Goal: Check status: Check status

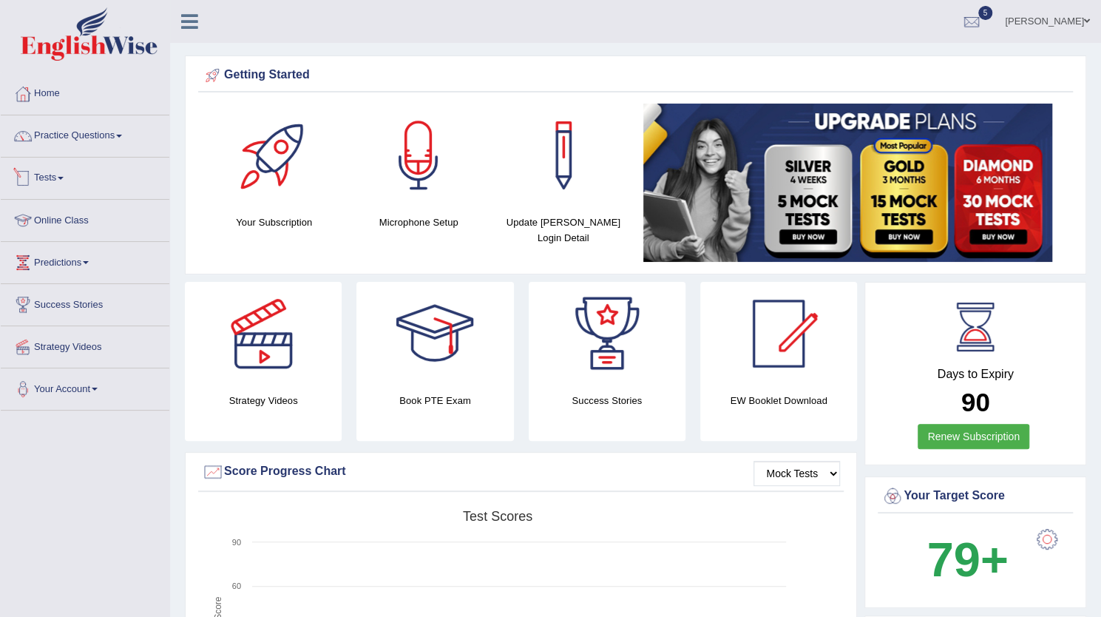
click at [54, 168] on link "Tests" at bounding box center [85, 175] width 169 height 37
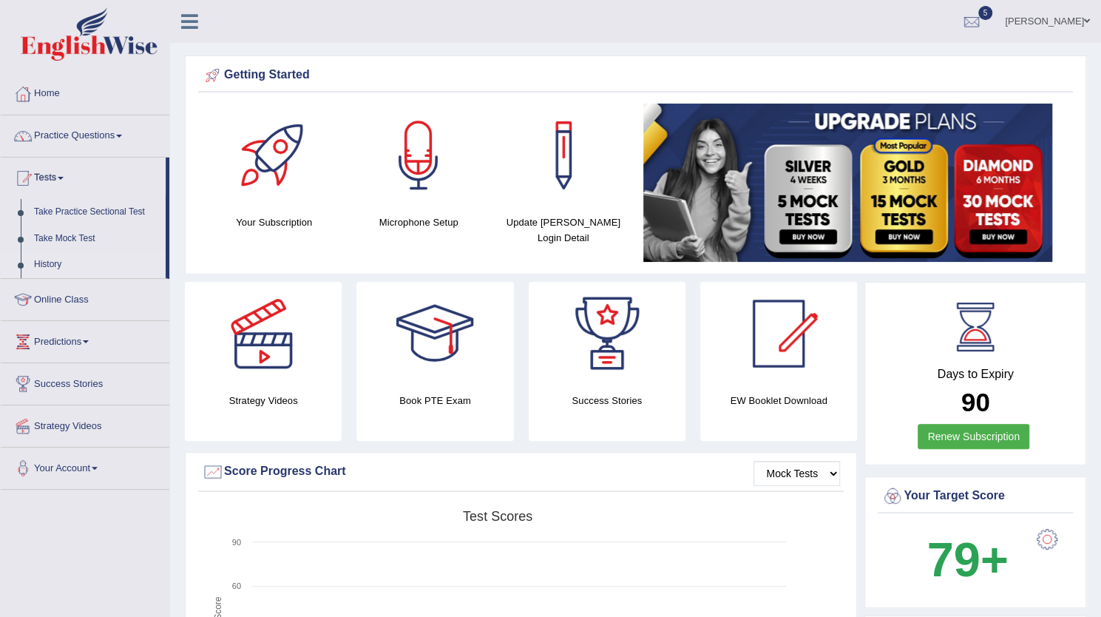
click at [54, 264] on link "History" at bounding box center [96, 264] width 138 height 27
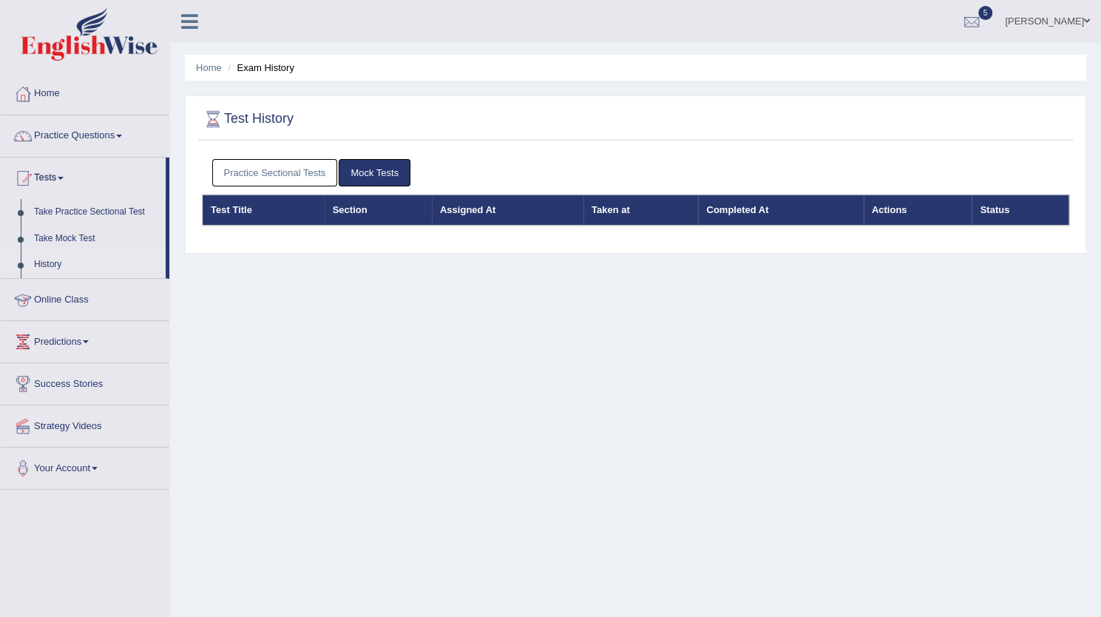
click at [267, 171] on link "Practice Sectional Tests" at bounding box center [275, 172] width 126 height 27
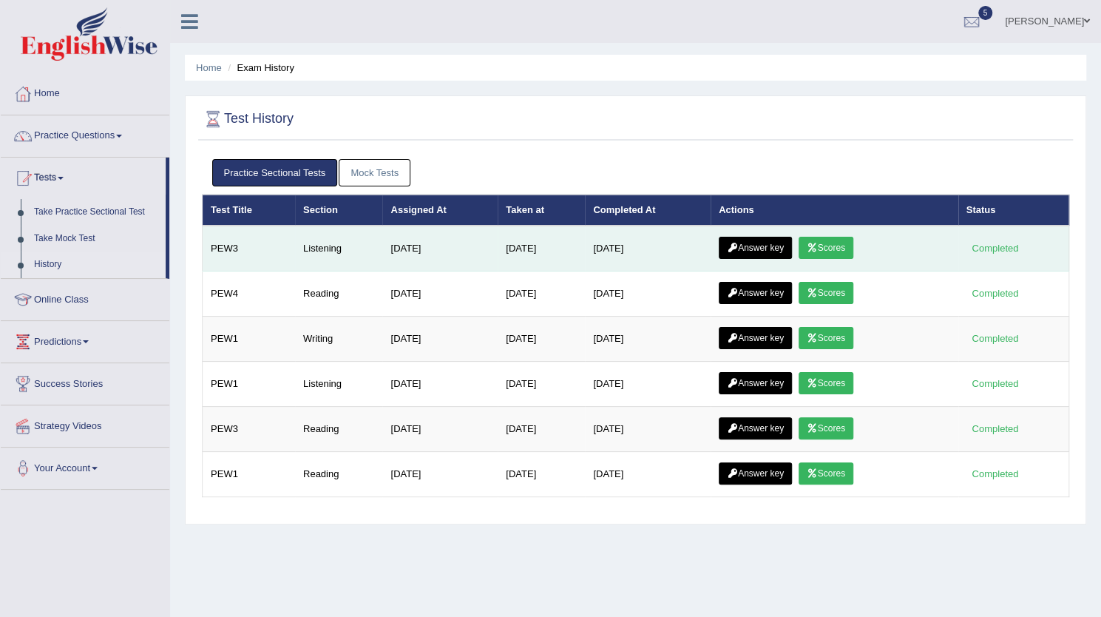
click at [850, 244] on link "Scores" at bounding box center [825, 248] width 55 height 22
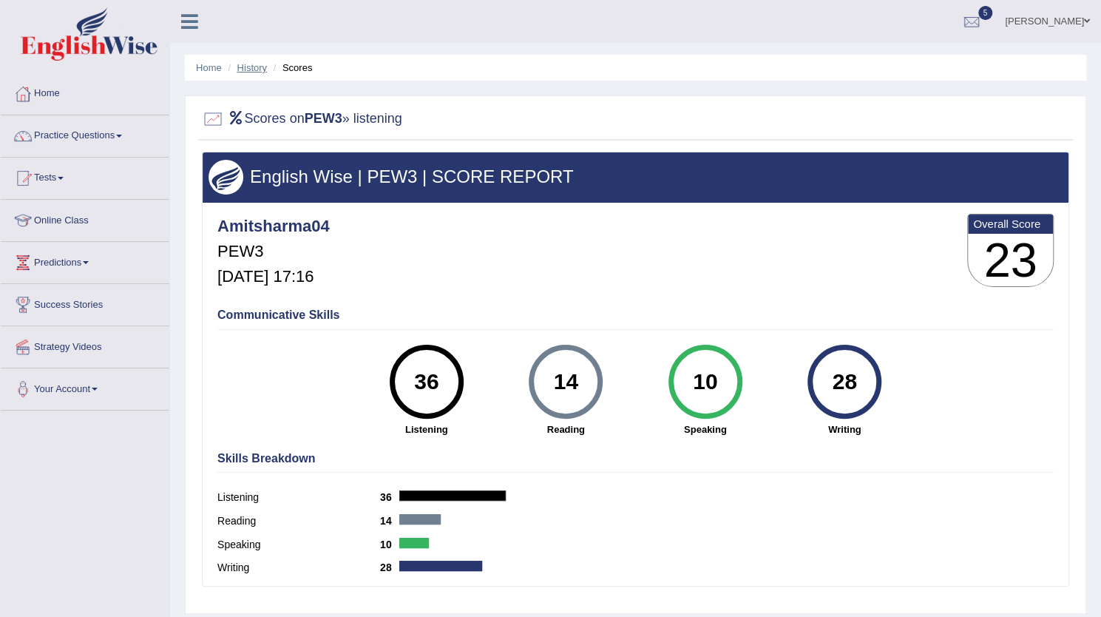
click at [246, 70] on link "History" at bounding box center [252, 67] width 30 height 11
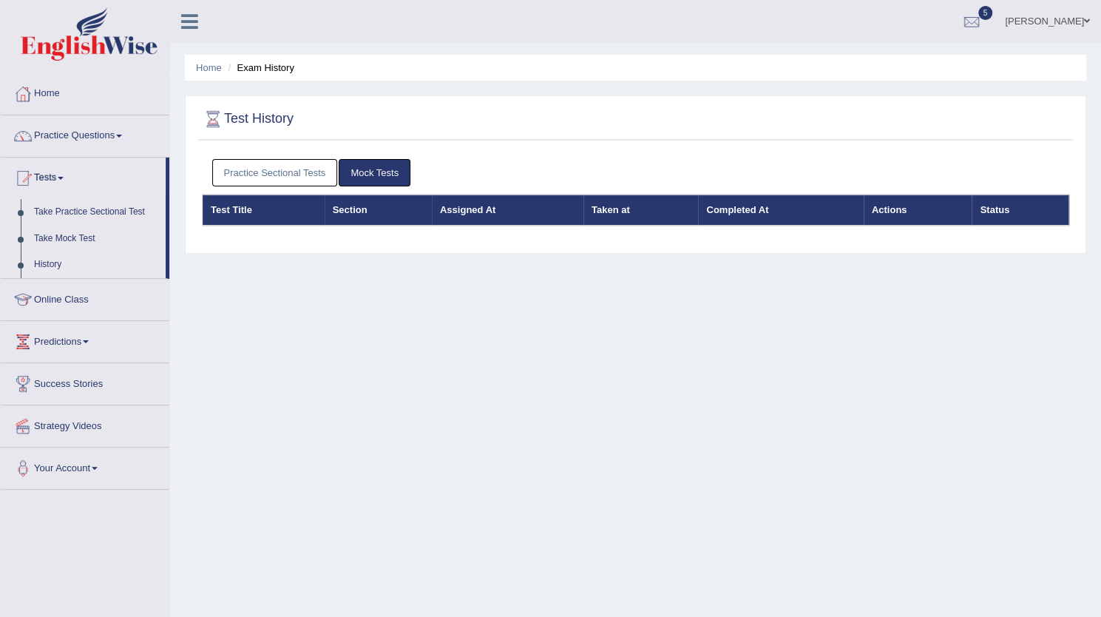
click at [243, 165] on link "Practice Sectional Tests" at bounding box center [275, 172] width 126 height 27
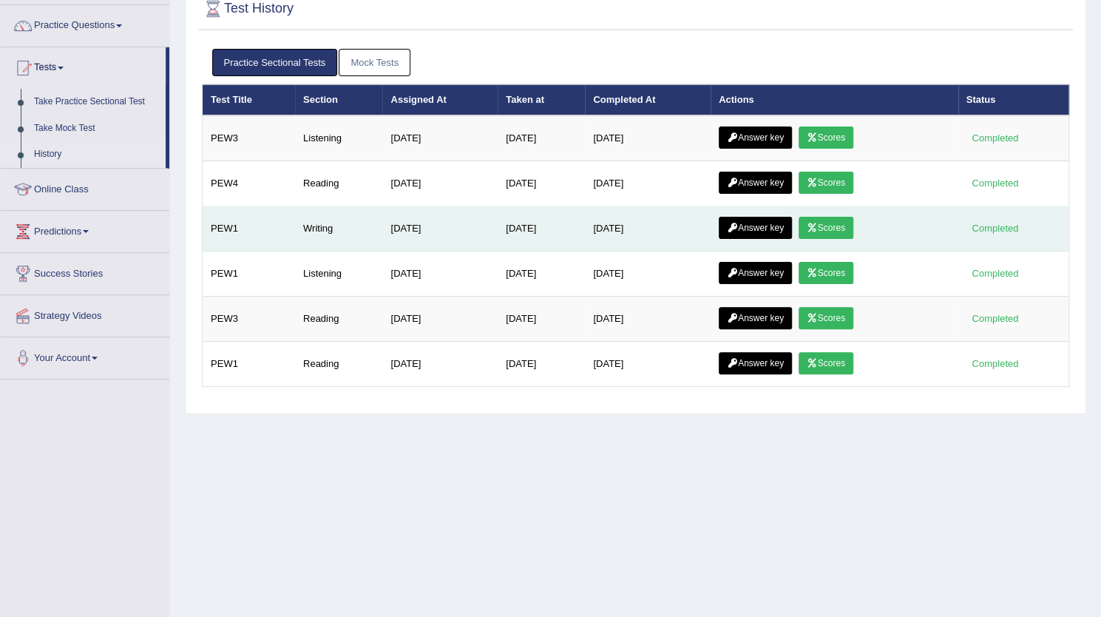
scroll to position [115, 0]
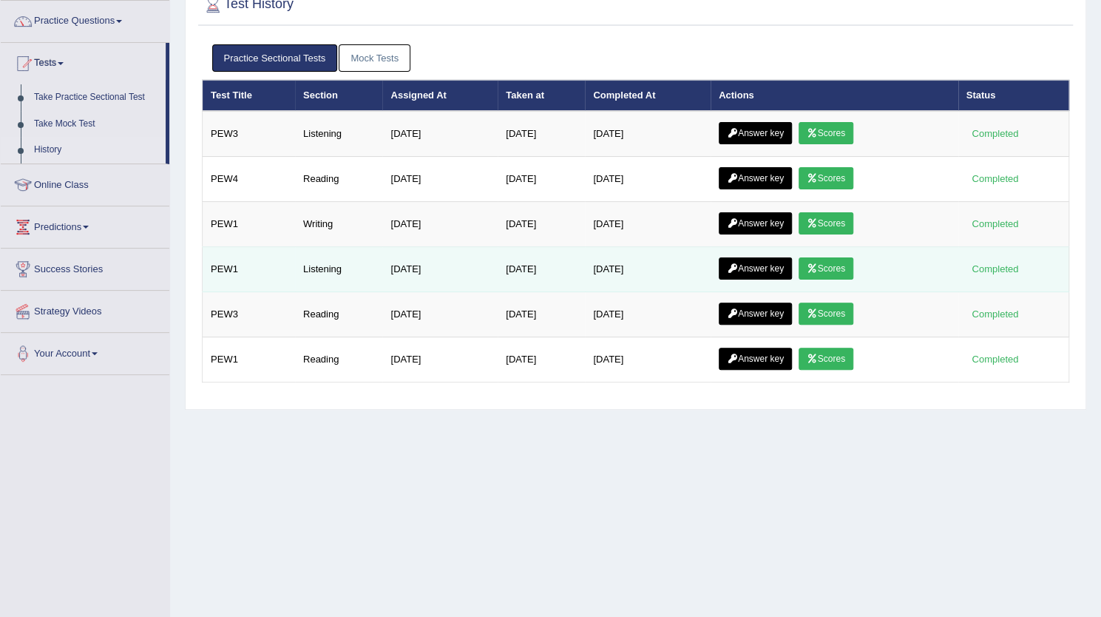
click at [822, 257] on link "Scores" at bounding box center [825, 268] width 55 height 22
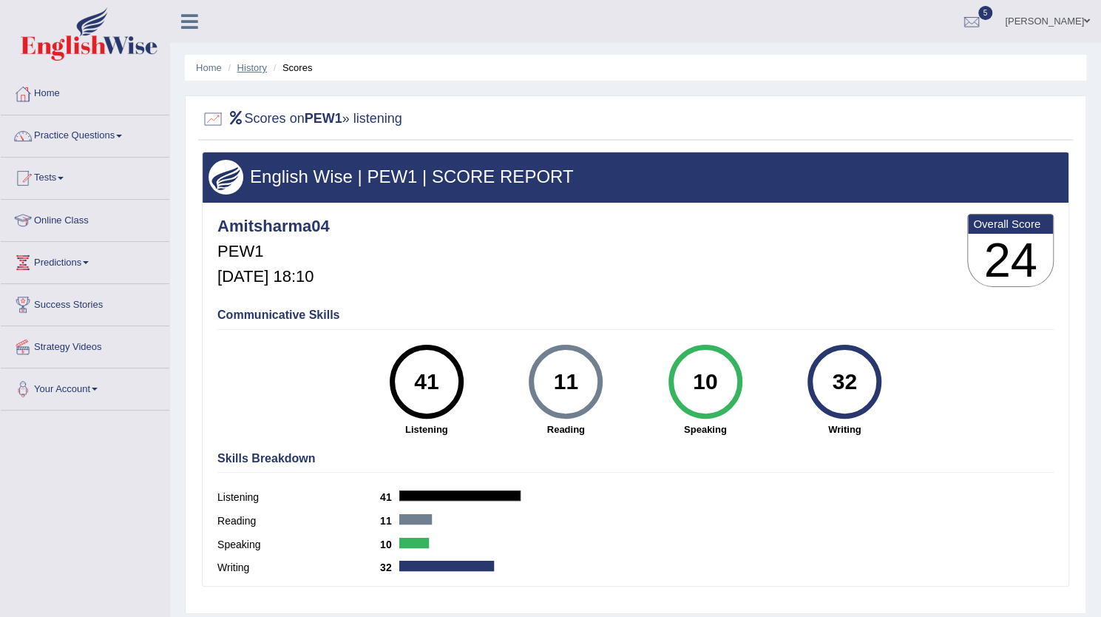
click at [250, 67] on link "History" at bounding box center [252, 67] width 30 height 11
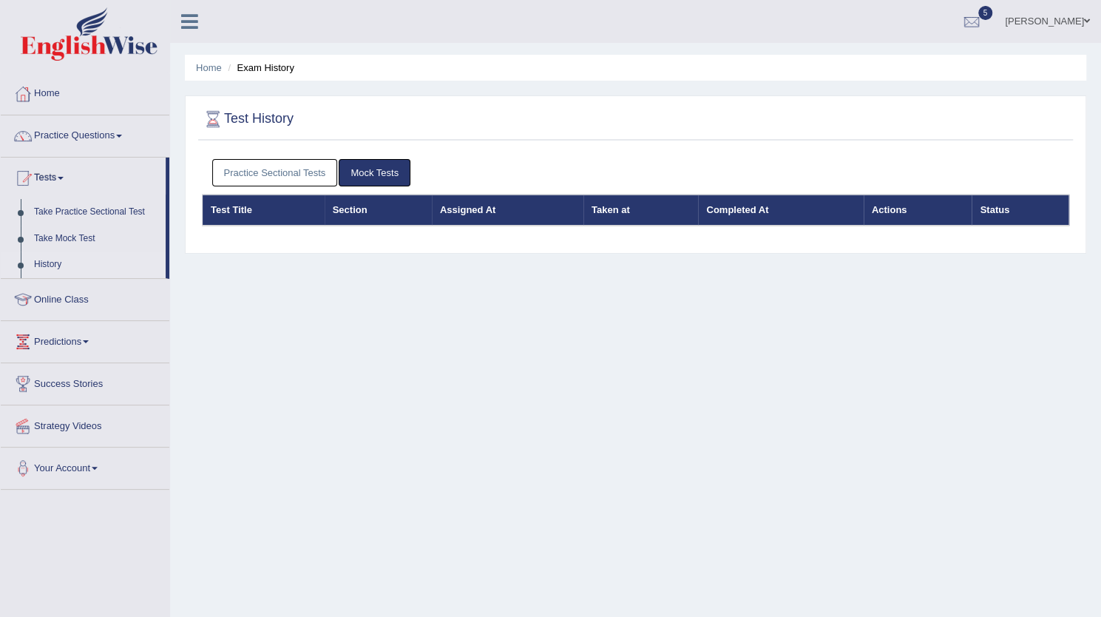
click at [278, 171] on link "Practice Sectional Tests" at bounding box center [275, 172] width 126 height 27
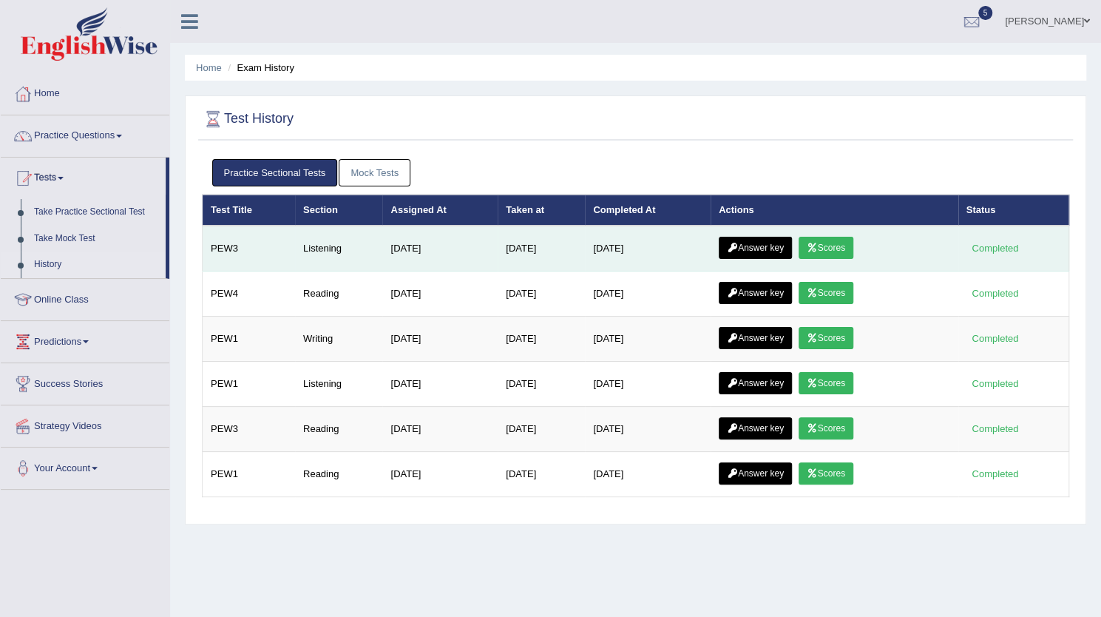
click at [753, 241] on link "Answer key" at bounding box center [755, 248] width 73 height 22
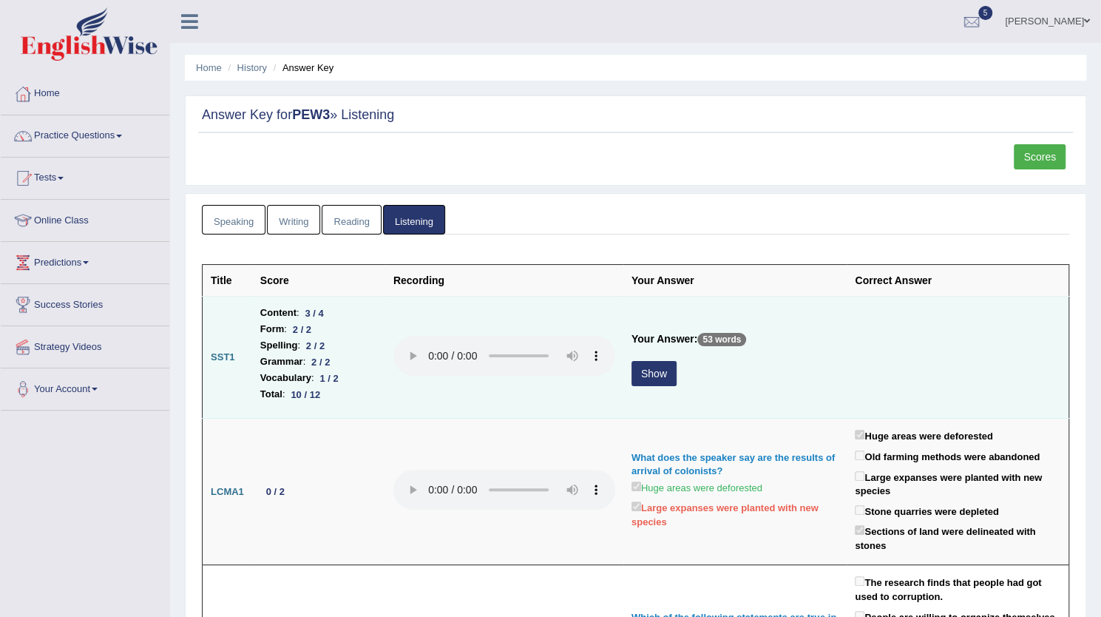
click at [671, 374] on button "Show" at bounding box center [653, 373] width 45 height 25
